Goal: Use online tool/utility: Utilize a website feature to perform a specific function

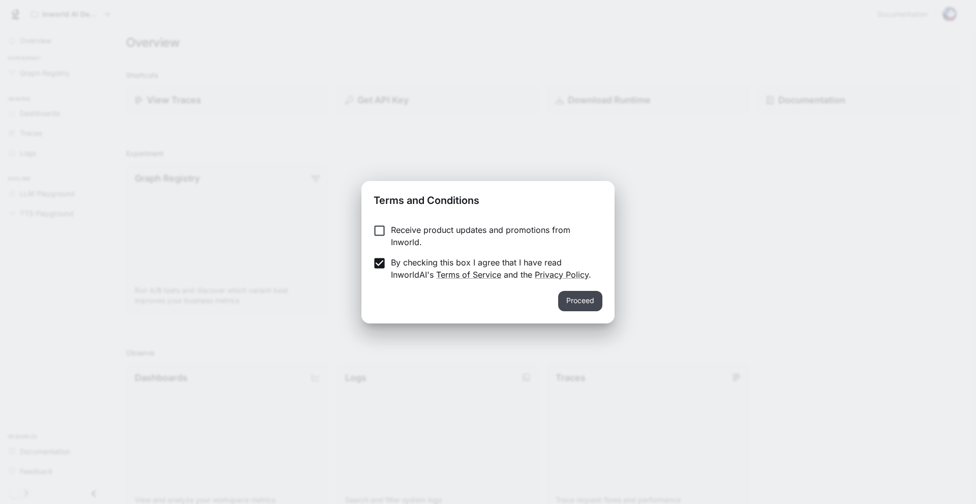
click at [572, 300] on button "Proceed" at bounding box center [580, 301] width 44 height 20
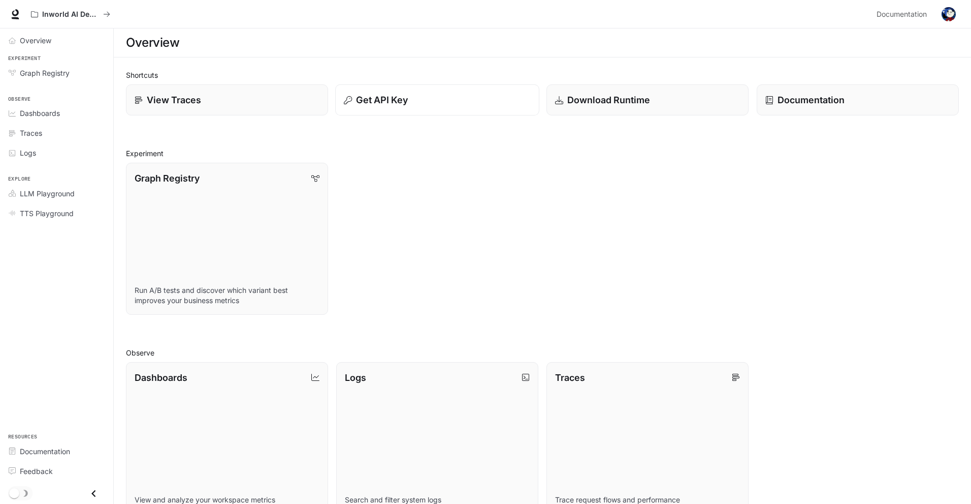
click at [427, 106] on div "Get API Key" at bounding box center [437, 100] width 187 height 14
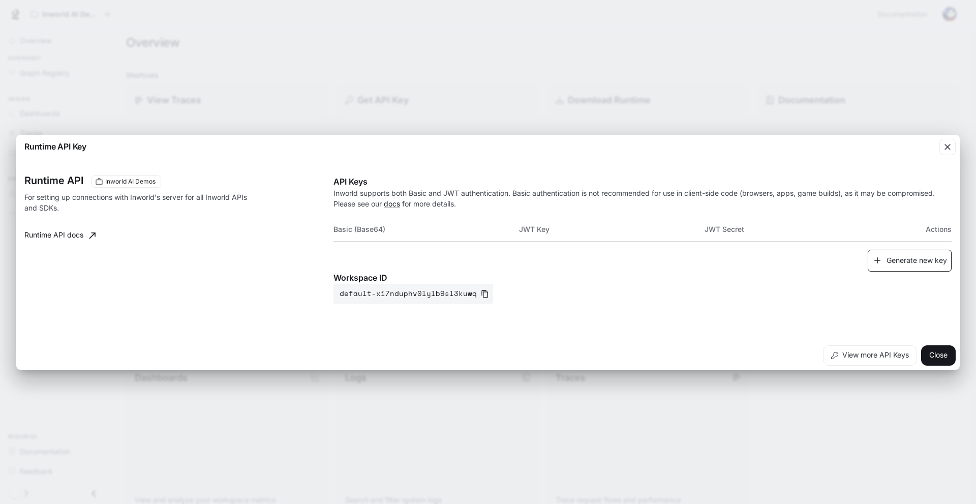
click at [894, 265] on button "Generate new key" at bounding box center [909, 260] width 84 height 22
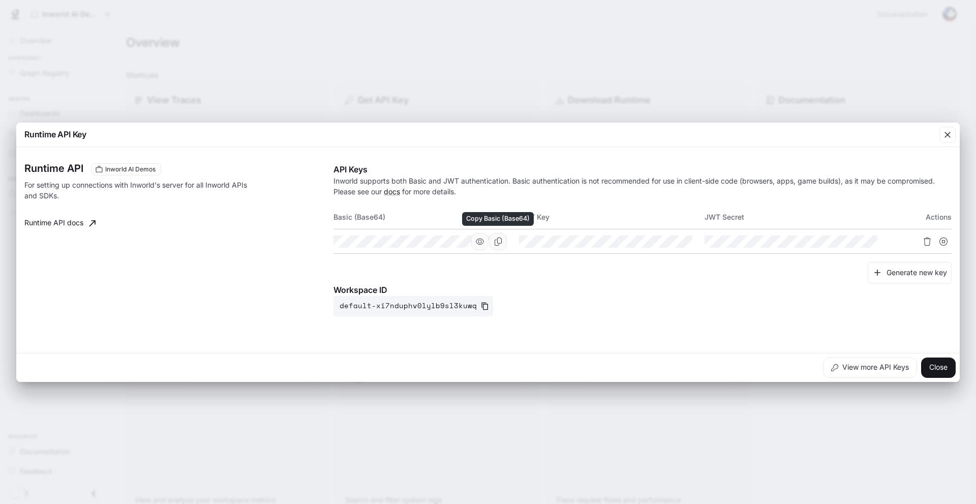
click at [498, 243] on icon "Copy Basic (Base64)" at bounding box center [497, 241] width 7 height 8
drag, startPoint x: 684, startPoint y: 241, endPoint x: 599, endPoint y: 221, distance: 87.9
click at [0, 0] on icon "Copy Key" at bounding box center [0, 0] width 0 height 0
drag, startPoint x: 867, startPoint y: 236, endPoint x: 848, endPoint y: 241, distance: 19.5
click at [867, 236] on button "Copy Secret" at bounding box center [868, 241] width 17 height 17
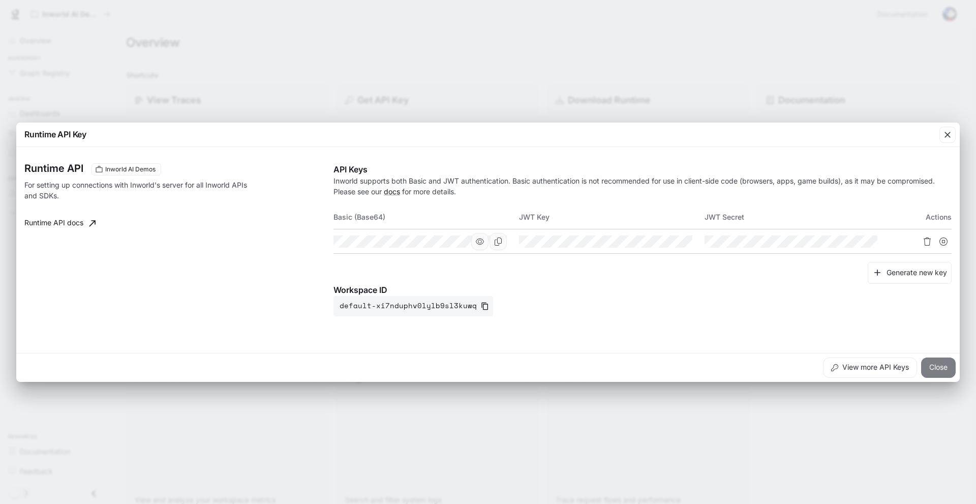
click at [943, 372] on button "Close" at bounding box center [938, 367] width 35 height 20
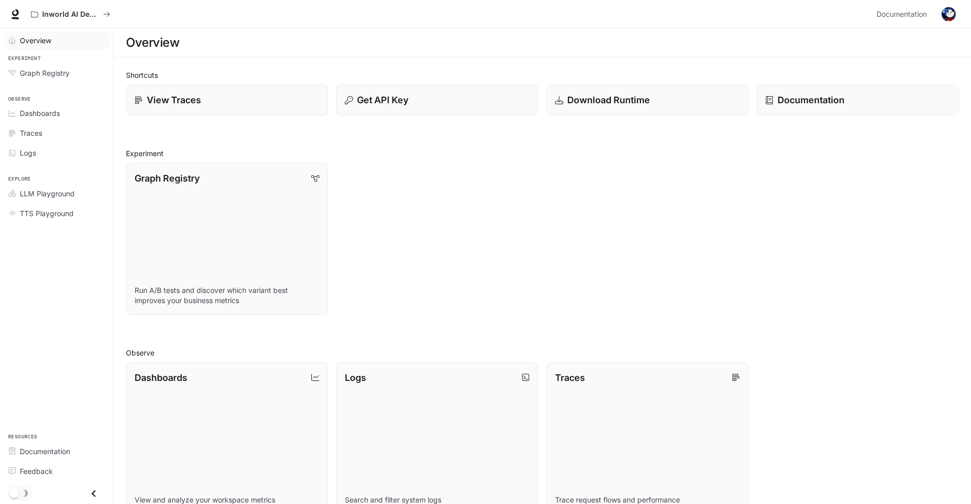
click at [43, 42] on span "Overview" at bounding box center [36, 40] width 32 height 11
click at [48, 216] on span "TTS Playground" at bounding box center [47, 213] width 54 height 11
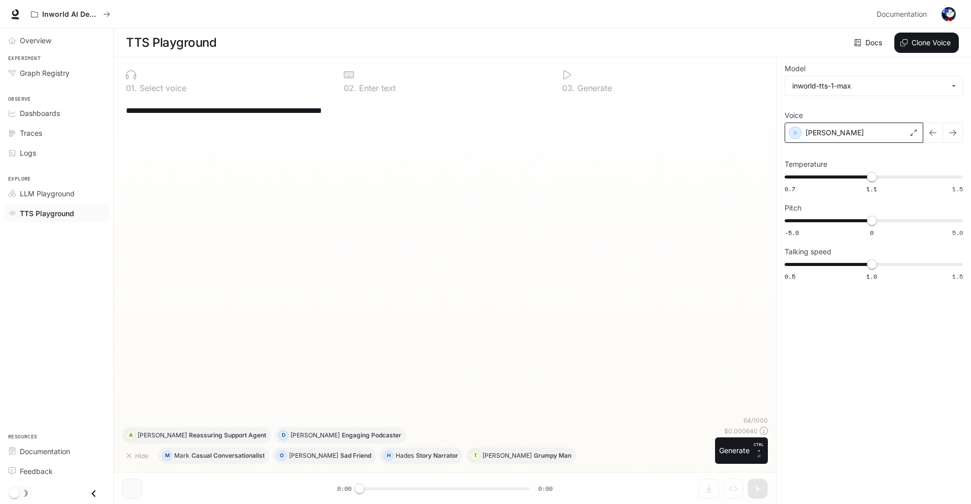
click at [788, 133] on div "[PERSON_NAME]" at bounding box center [854, 132] width 139 height 20
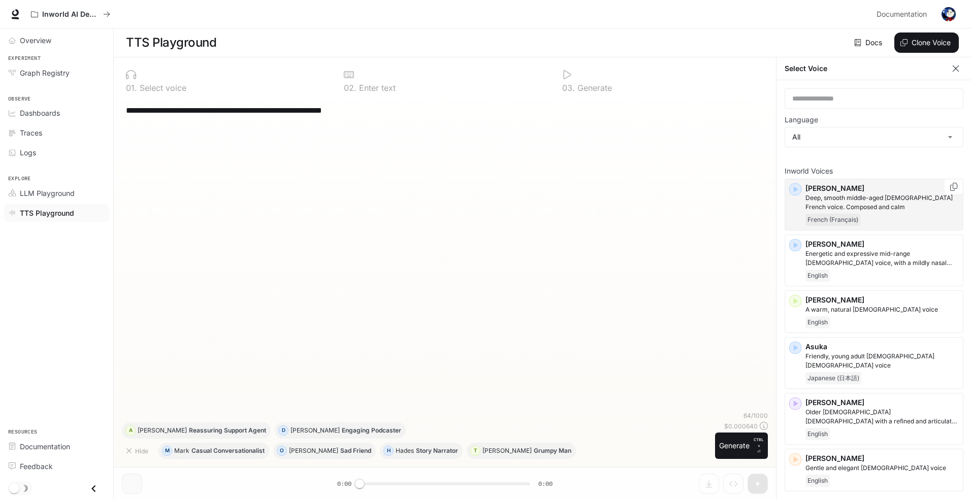
click at [788, 188] on div "[PERSON_NAME], smooth middle-aged [DEMOGRAPHIC_DATA] French voice. Composed and…" at bounding box center [874, 205] width 179 height 52
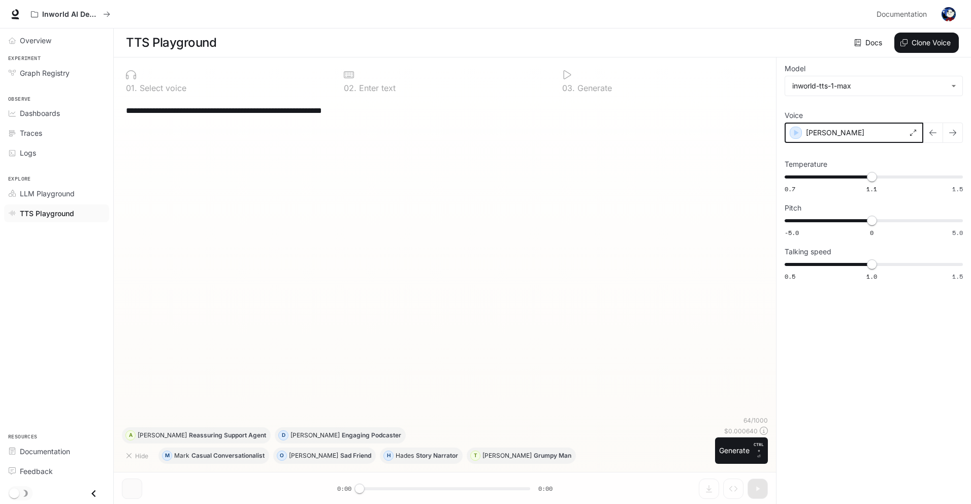
click at [792, 129] on icon "button" at bounding box center [796, 133] width 10 height 10
click at [868, 137] on div "[PERSON_NAME]" at bounding box center [854, 132] width 139 height 20
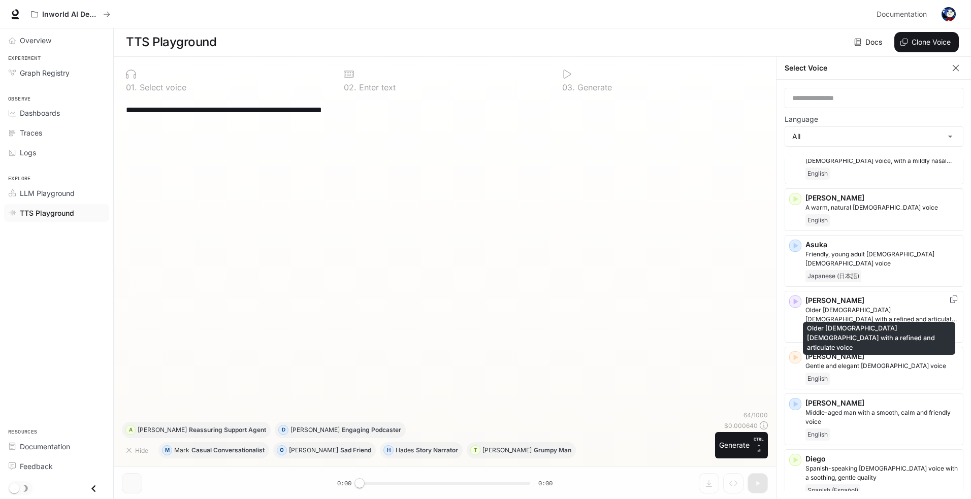
scroll to position [5, 0]
click at [886, 316] on div "Older [DEMOGRAPHIC_DATA] [DEMOGRAPHIC_DATA] with a refined and articulate voice" at bounding box center [879, 335] width 154 height 41
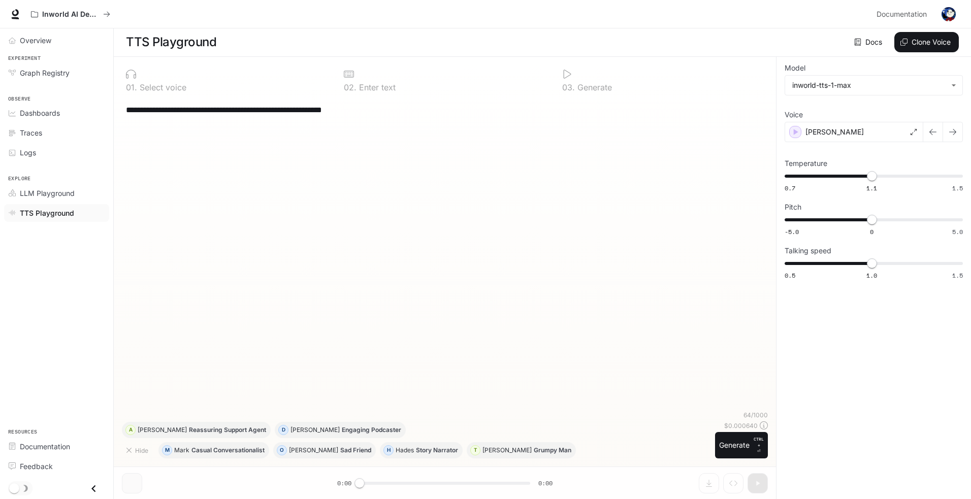
scroll to position [1, 0]
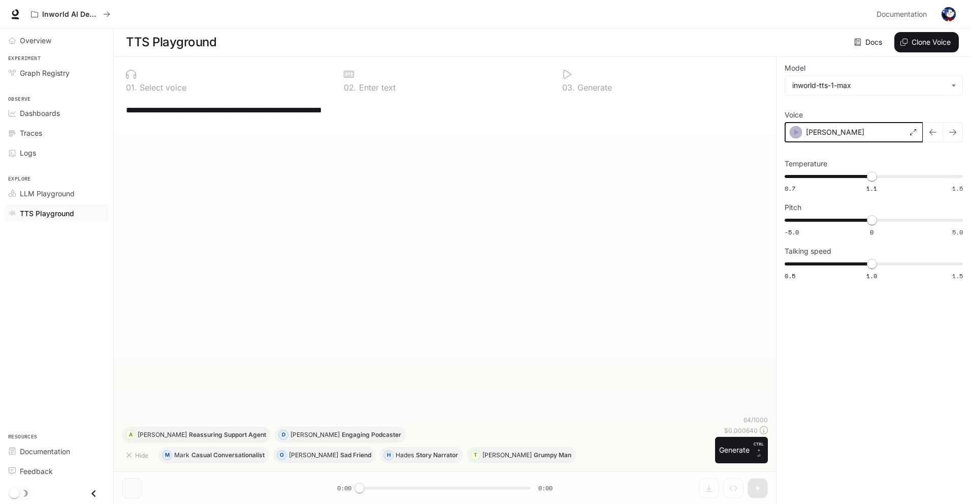
click at [795, 135] on icon "button" at bounding box center [796, 132] width 10 height 10
click at [856, 140] on div "[PERSON_NAME]" at bounding box center [854, 132] width 139 height 20
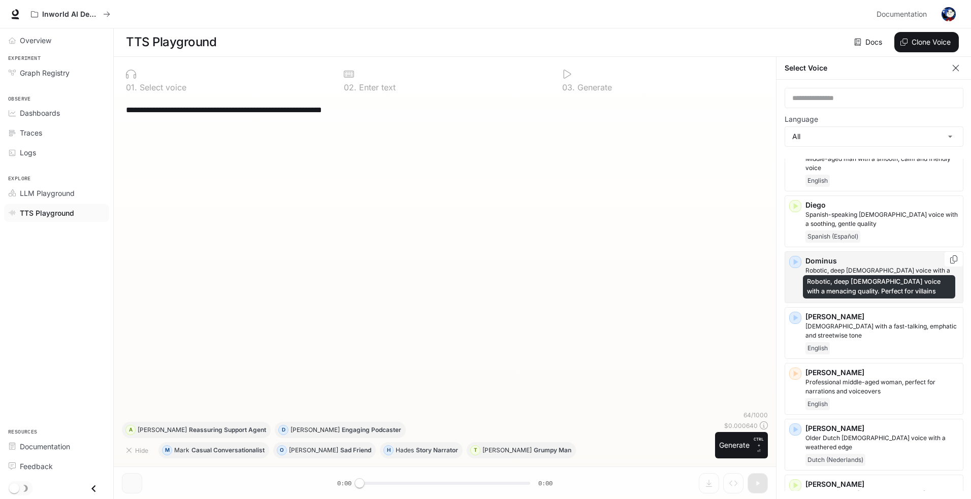
scroll to position [406, 0]
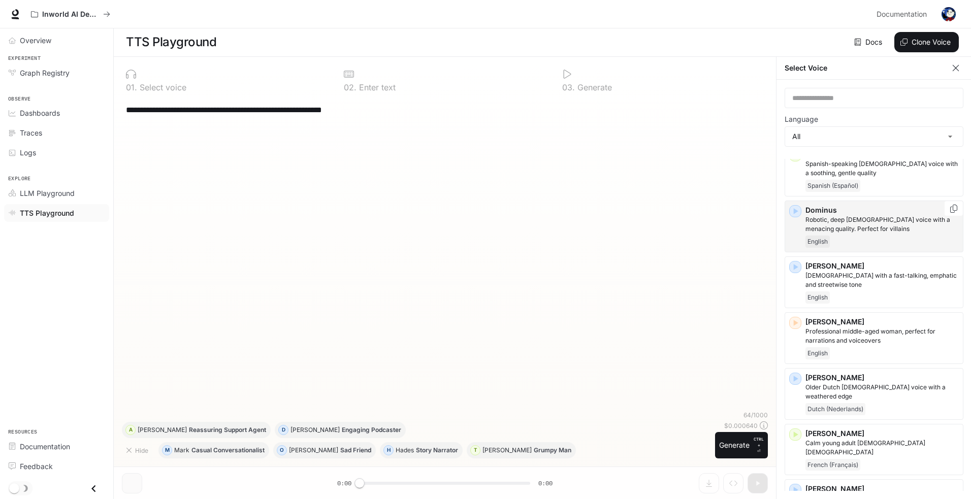
click at [796, 208] on icon "button" at bounding box center [796, 211] width 5 height 6
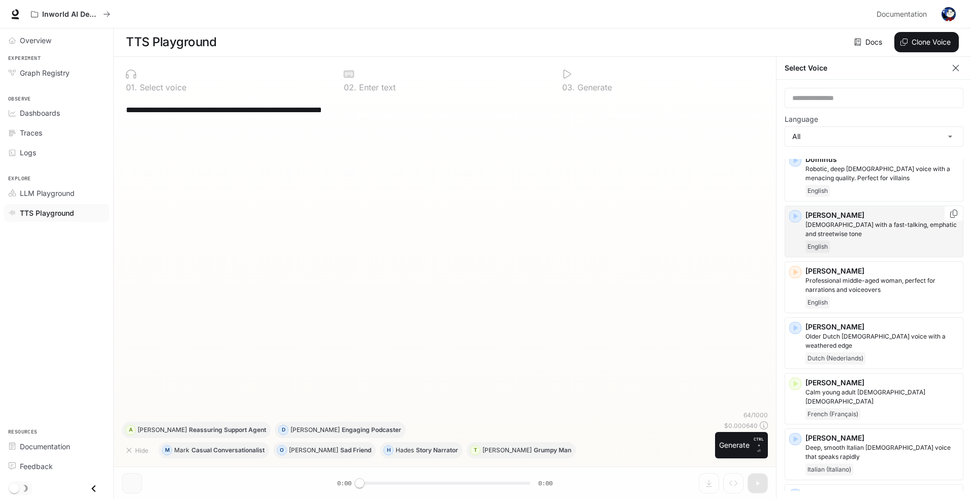
click at [793, 211] on icon "button" at bounding box center [796, 216] width 10 height 10
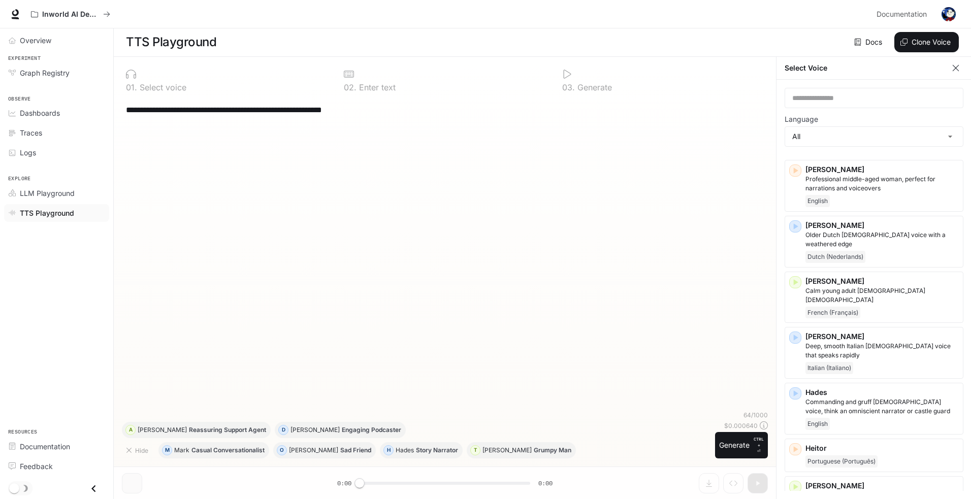
scroll to position [610, 0]
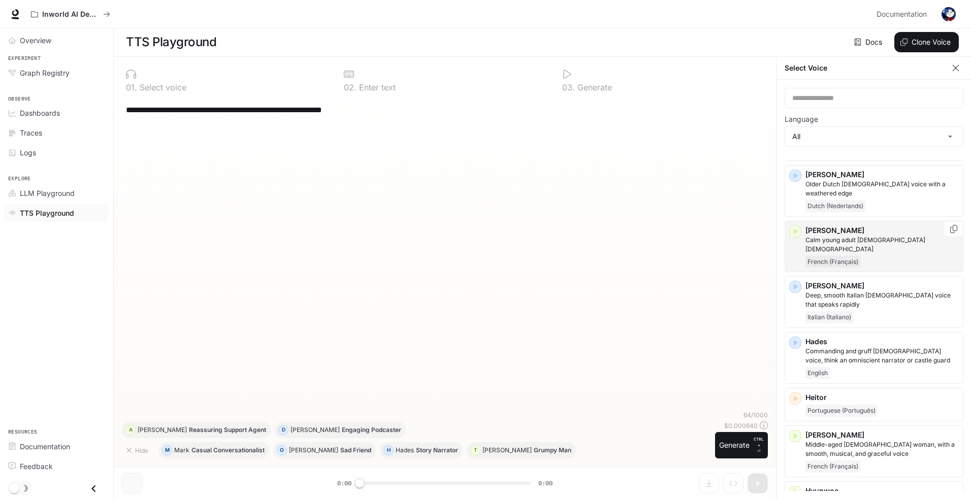
click at [798, 229] on icon "button" at bounding box center [796, 232] width 5 height 6
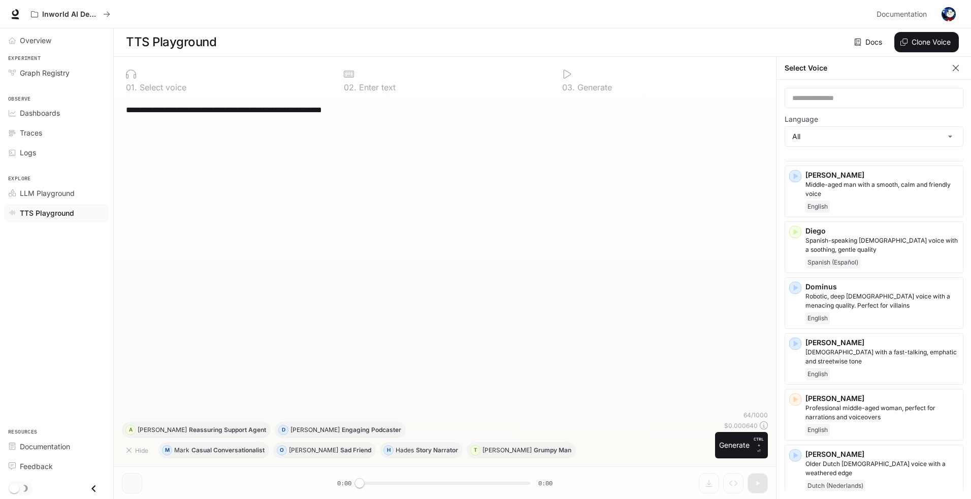
scroll to position [305, 0]
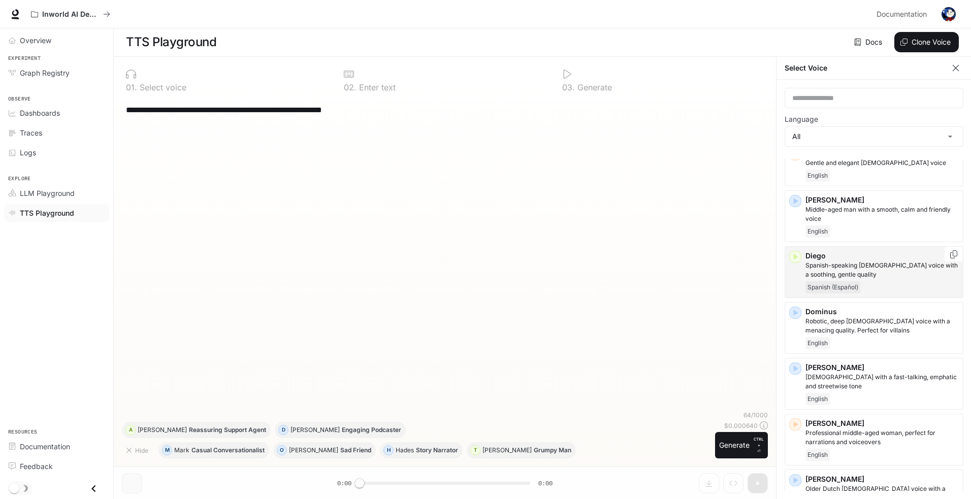
click at [800, 252] on icon "button" at bounding box center [796, 257] width 10 height 10
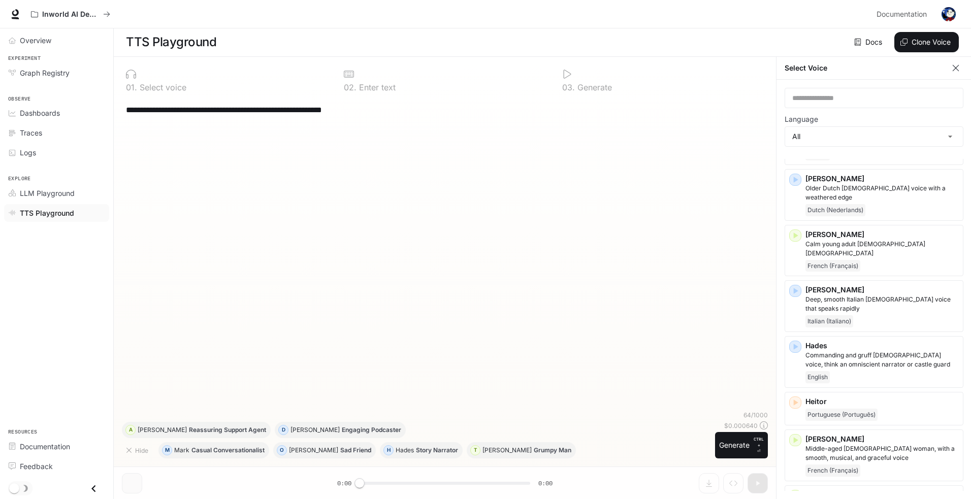
scroll to position [610, 0]
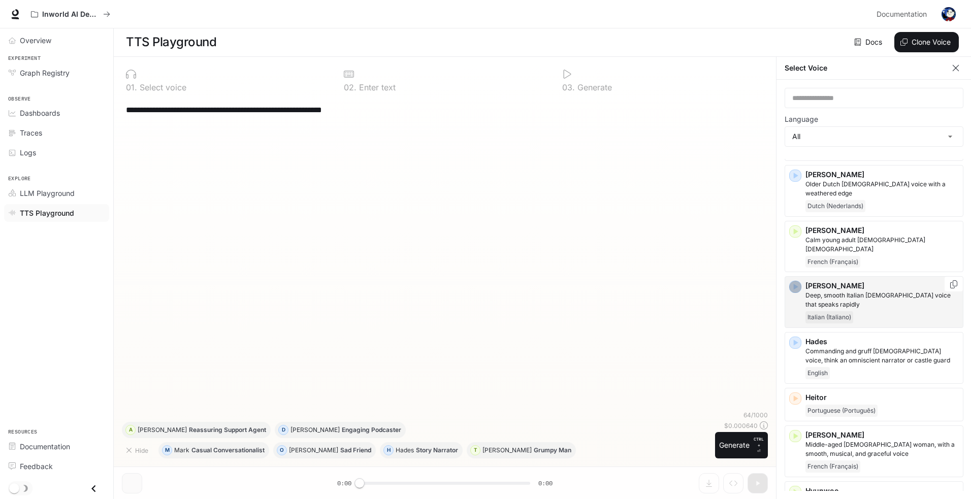
click at [795, 285] on icon "button" at bounding box center [796, 288] width 5 height 6
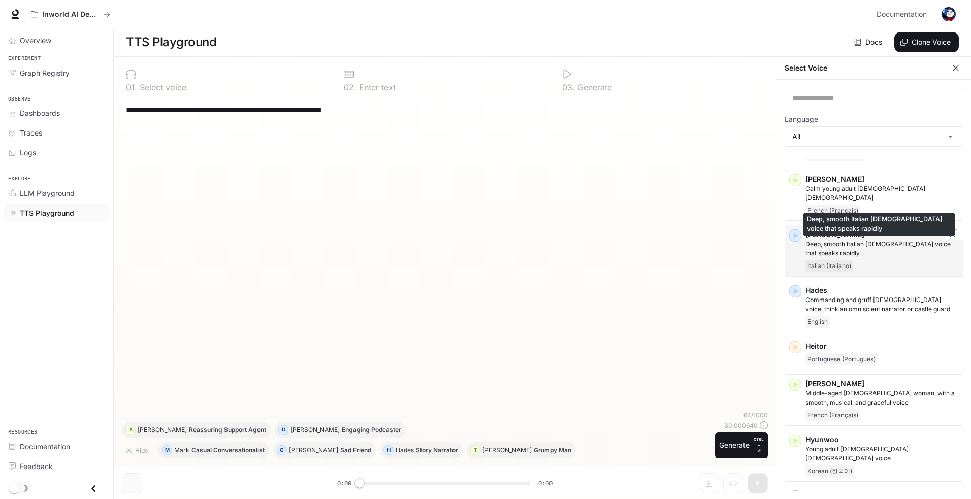
scroll to position [711, 0]
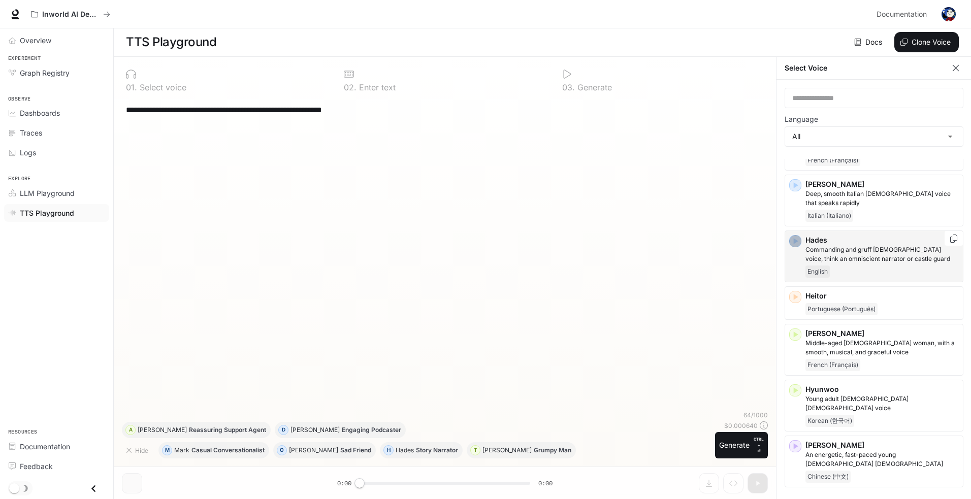
click at [794, 236] on icon "button" at bounding box center [796, 241] width 10 height 10
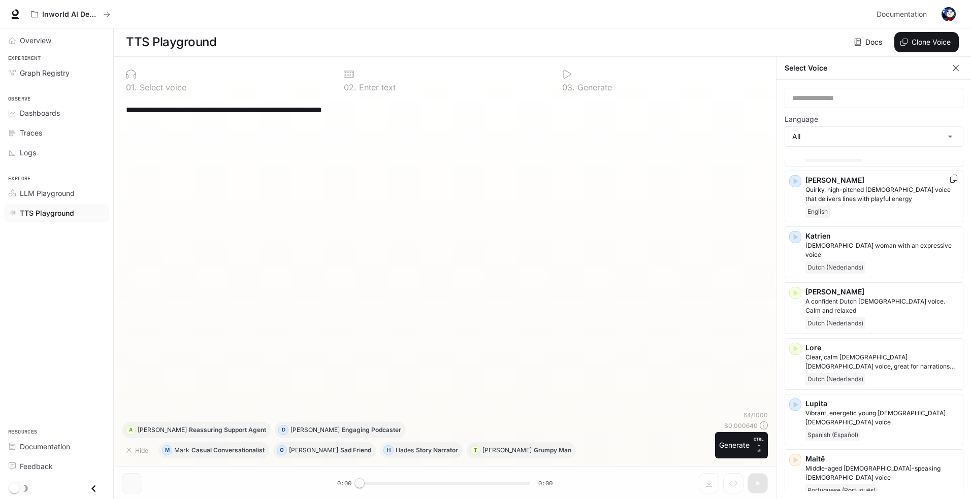
scroll to position [1169, 0]
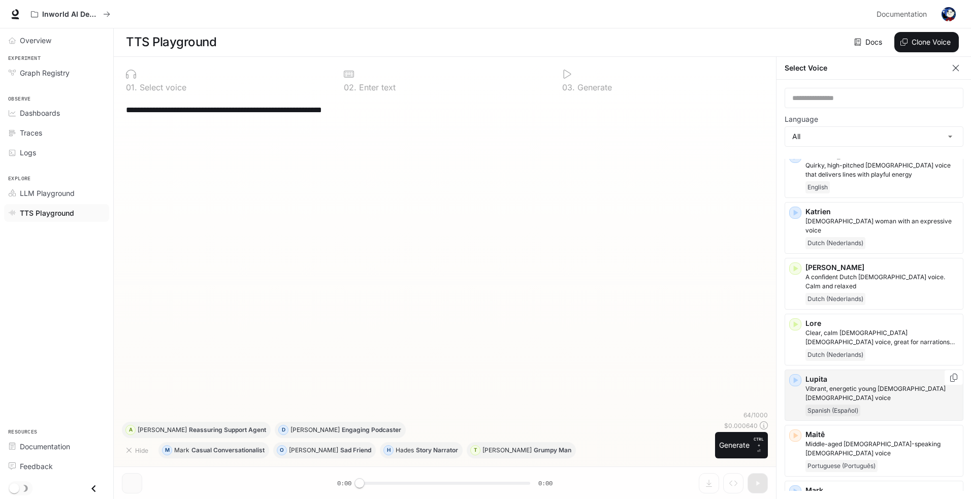
click at [796, 378] on icon "button" at bounding box center [796, 381] width 5 height 6
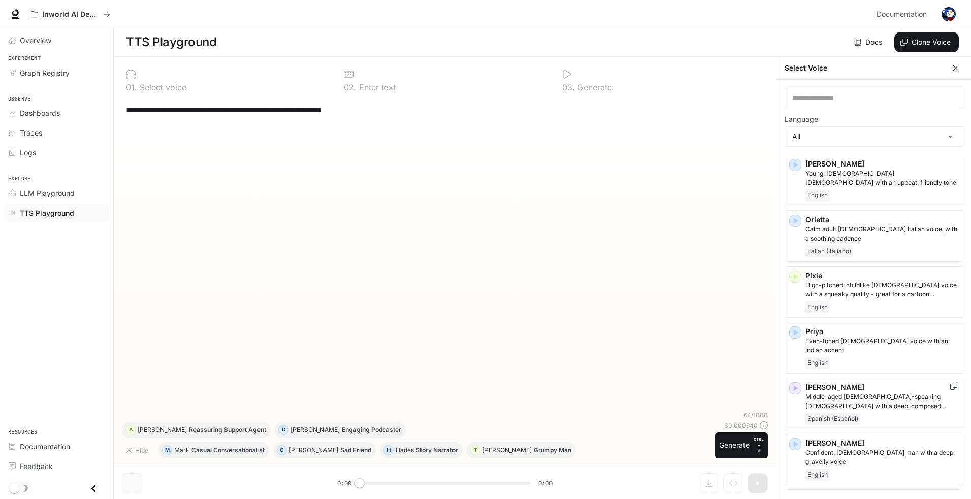
scroll to position [1728, 0]
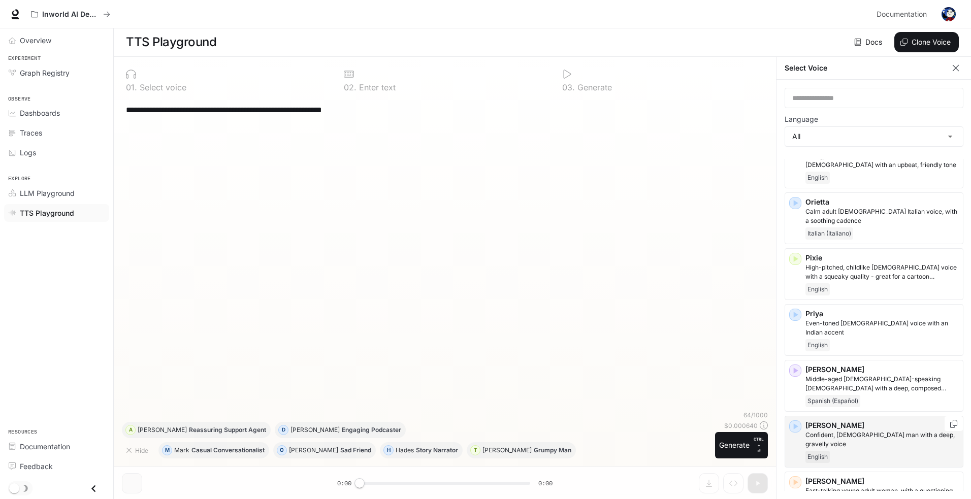
click at [796, 424] on icon "button" at bounding box center [796, 427] width 5 height 6
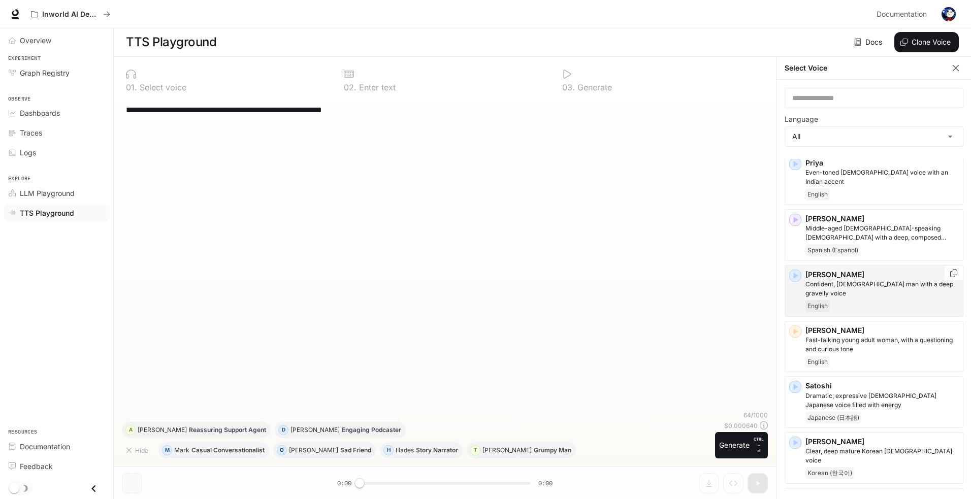
scroll to position [1880, 0]
click at [796, 383] on icon "button" at bounding box center [796, 386] width 5 height 6
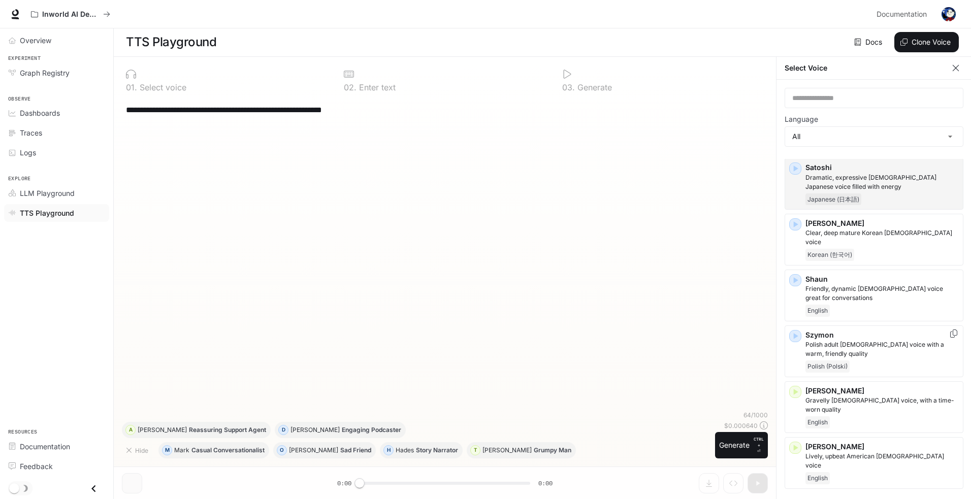
scroll to position [2134, 0]
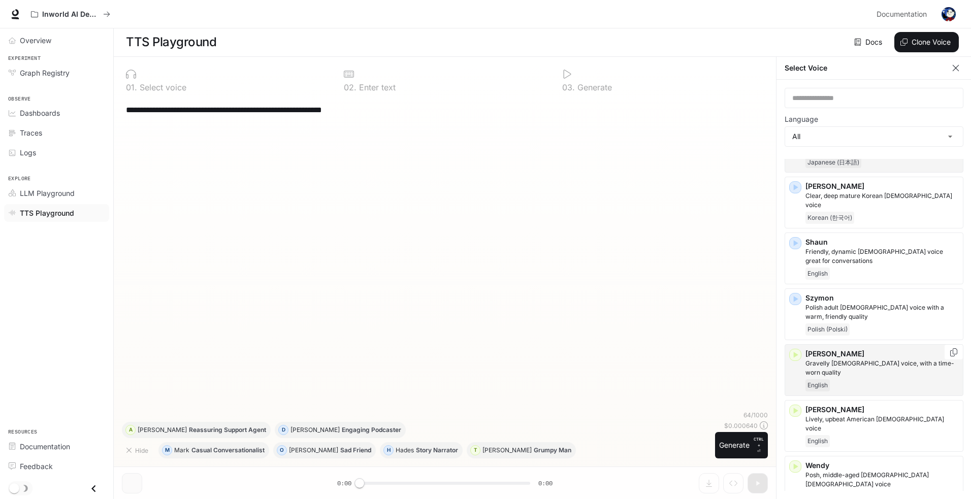
click at [795, 352] on icon "button" at bounding box center [796, 355] width 5 height 6
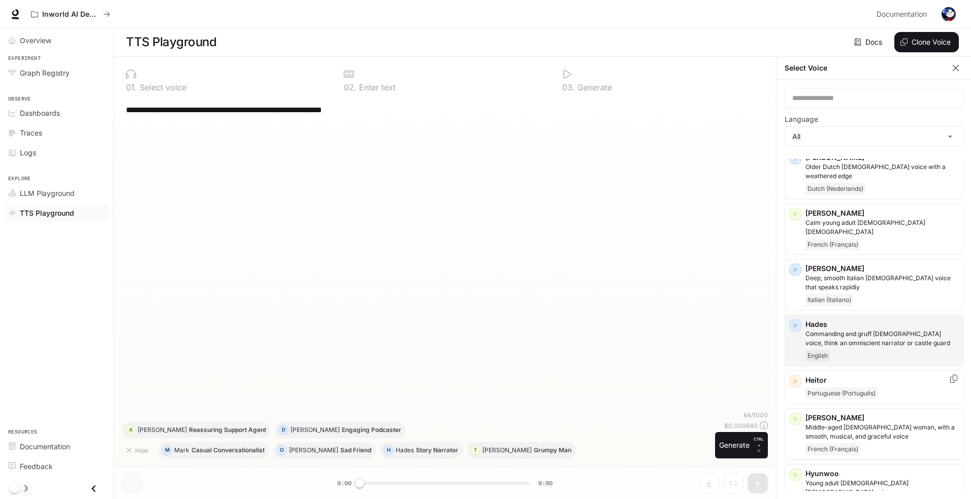
scroll to position [626, 0]
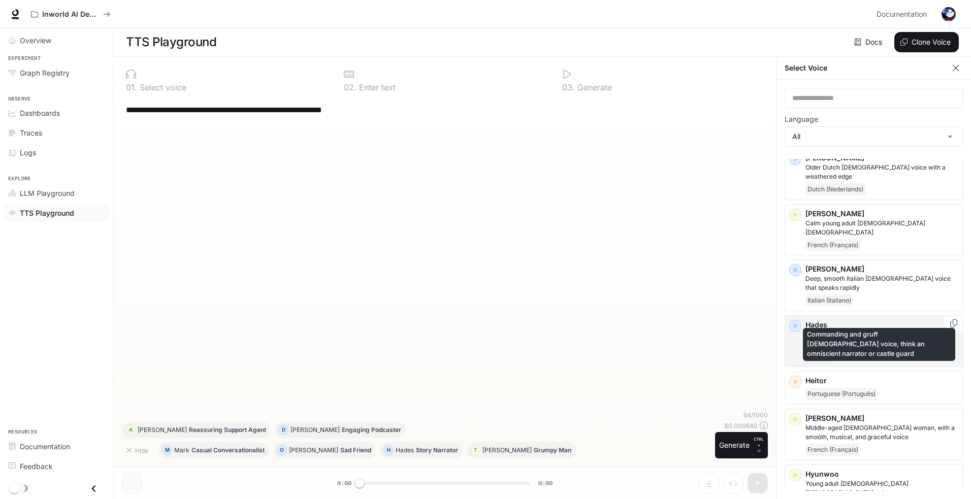
click at [919, 330] on p "Commanding and gruff [DEMOGRAPHIC_DATA] voice, think an omniscient narrator or …" at bounding box center [882, 339] width 153 height 18
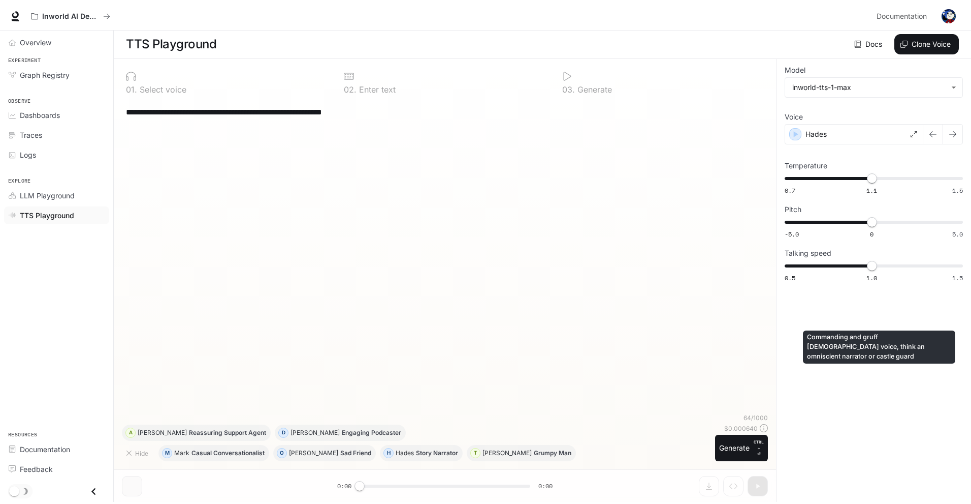
scroll to position [1, 0]
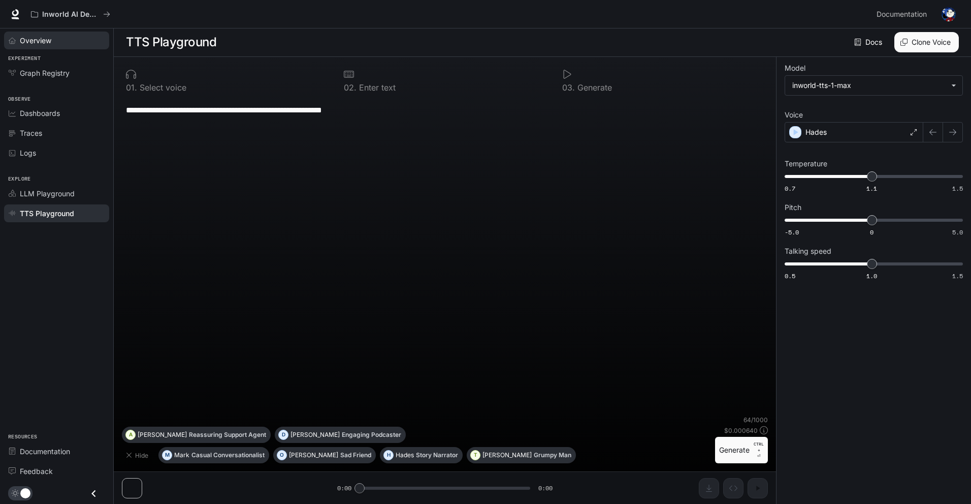
click at [48, 43] on span "Overview" at bounding box center [36, 40] width 32 height 11
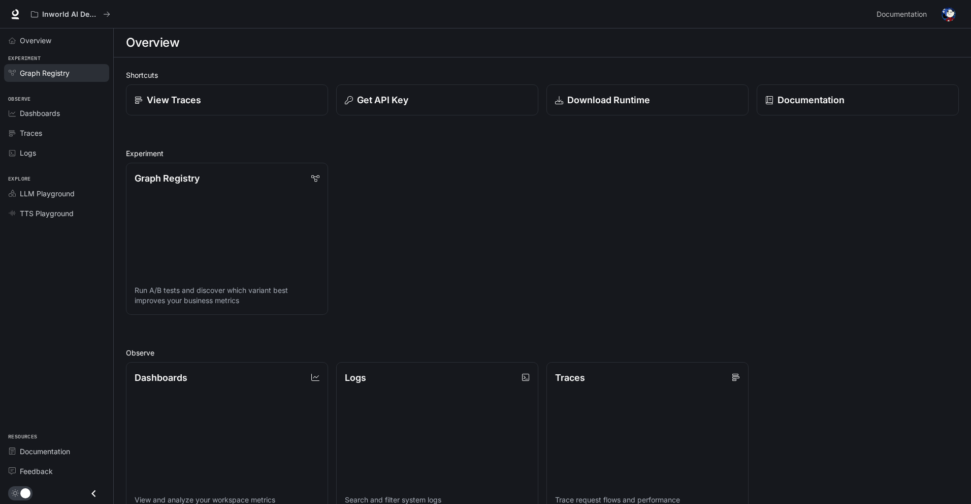
click at [51, 76] on span "Graph Registry" at bounding box center [45, 73] width 50 height 11
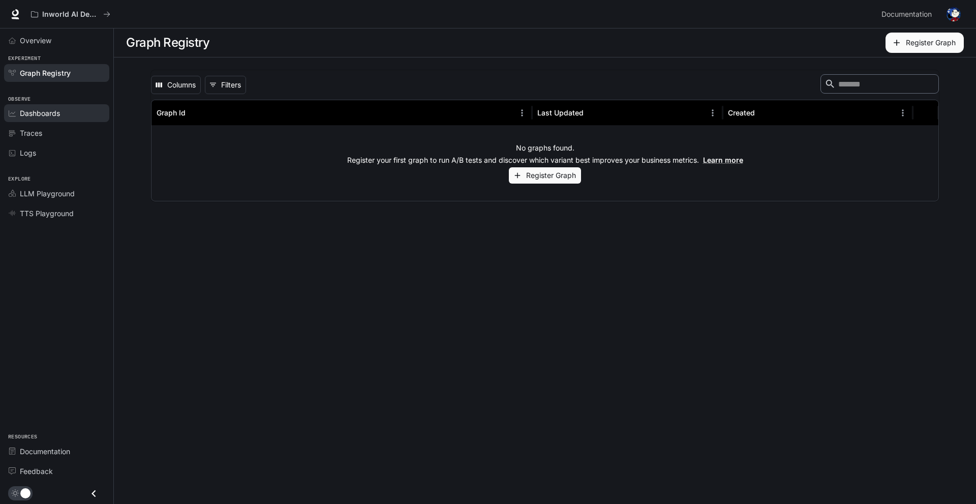
click at [39, 114] on span "Dashboards" at bounding box center [40, 113] width 40 height 11
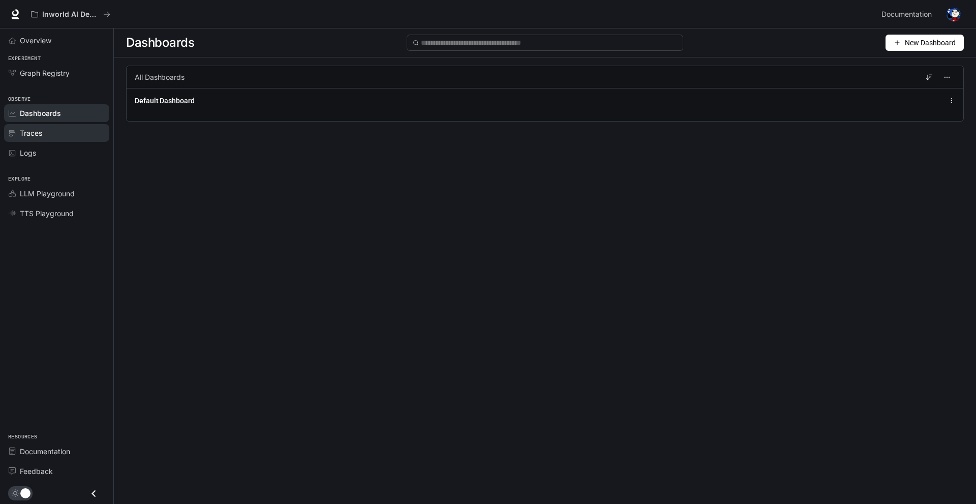
click at [43, 136] on div "Traces" at bounding box center [62, 133] width 85 height 11
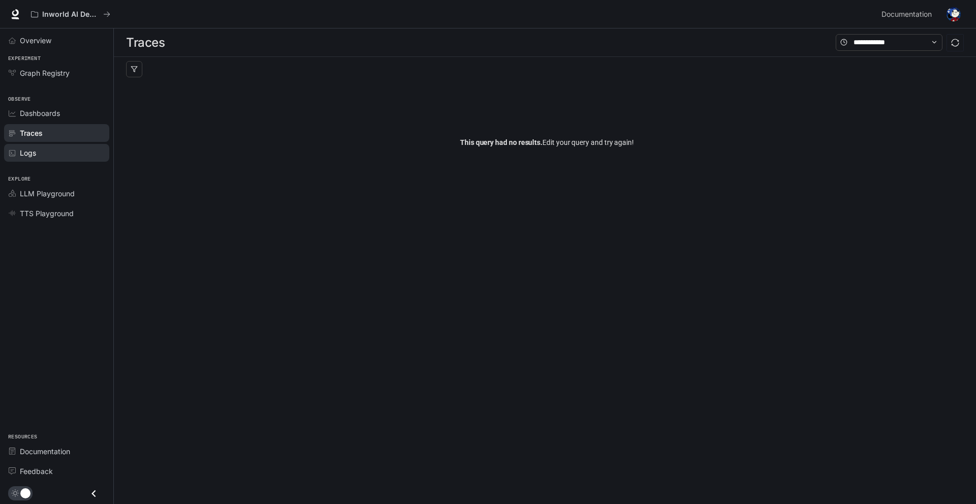
click at [38, 156] on div "Logs" at bounding box center [62, 152] width 85 height 11
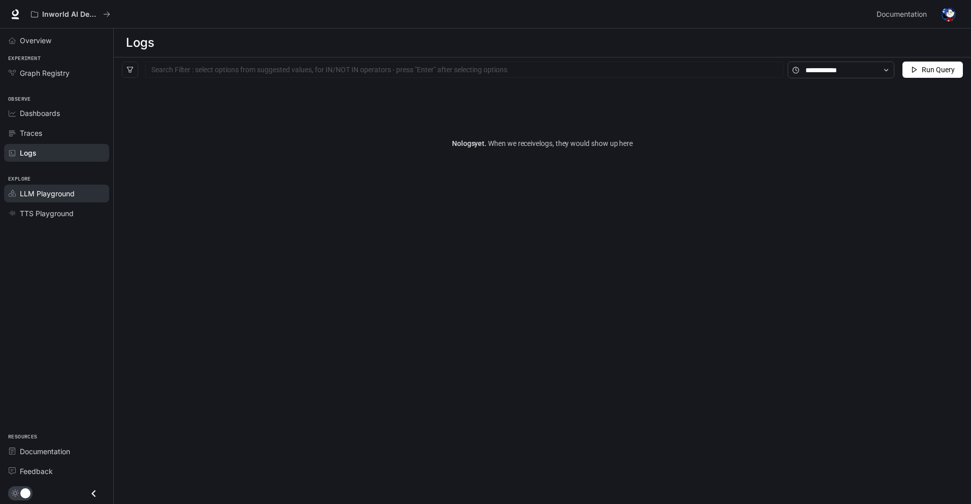
click at [51, 191] on span "LLM Playground" at bounding box center [47, 193] width 55 height 11
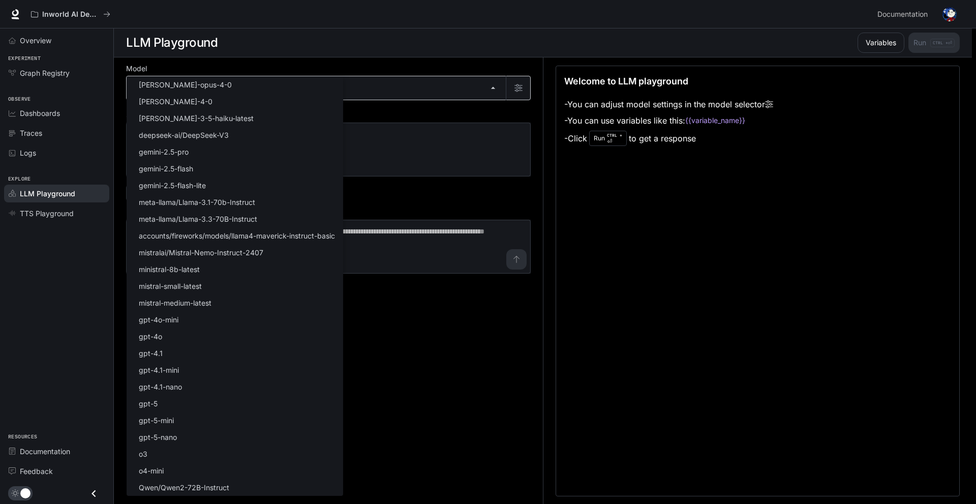
click at [384, 90] on body "Skip to main content Inworld AI Demos Documentation Documentation Portal Overvi…" at bounding box center [488, 252] width 976 height 504
click at [210, 387] on li "gpt-4.1-nano" at bounding box center [235, 386] width 216 height 17
type input "**********"
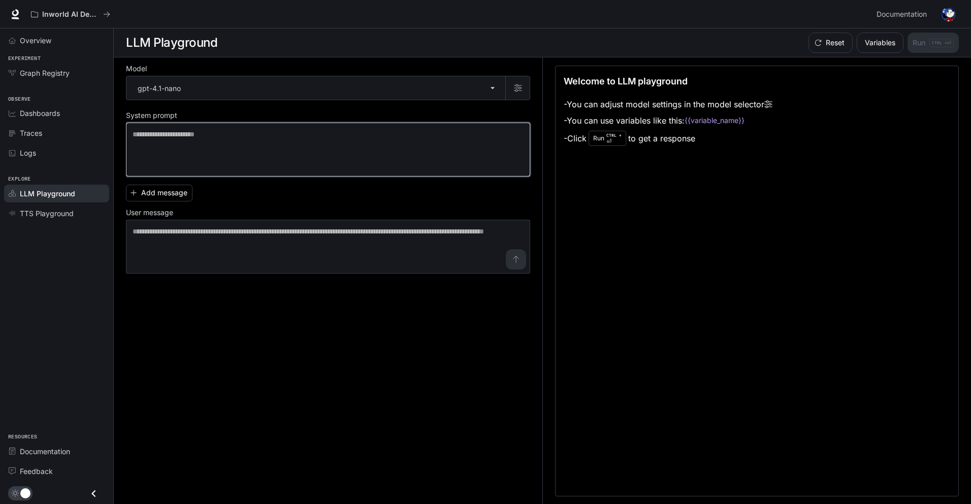
click at [200, 148] on textarea at bounding box center [328, 149] width 391 height 41
